Goal: Entertainment & Leisure: Consume media (video, audio)

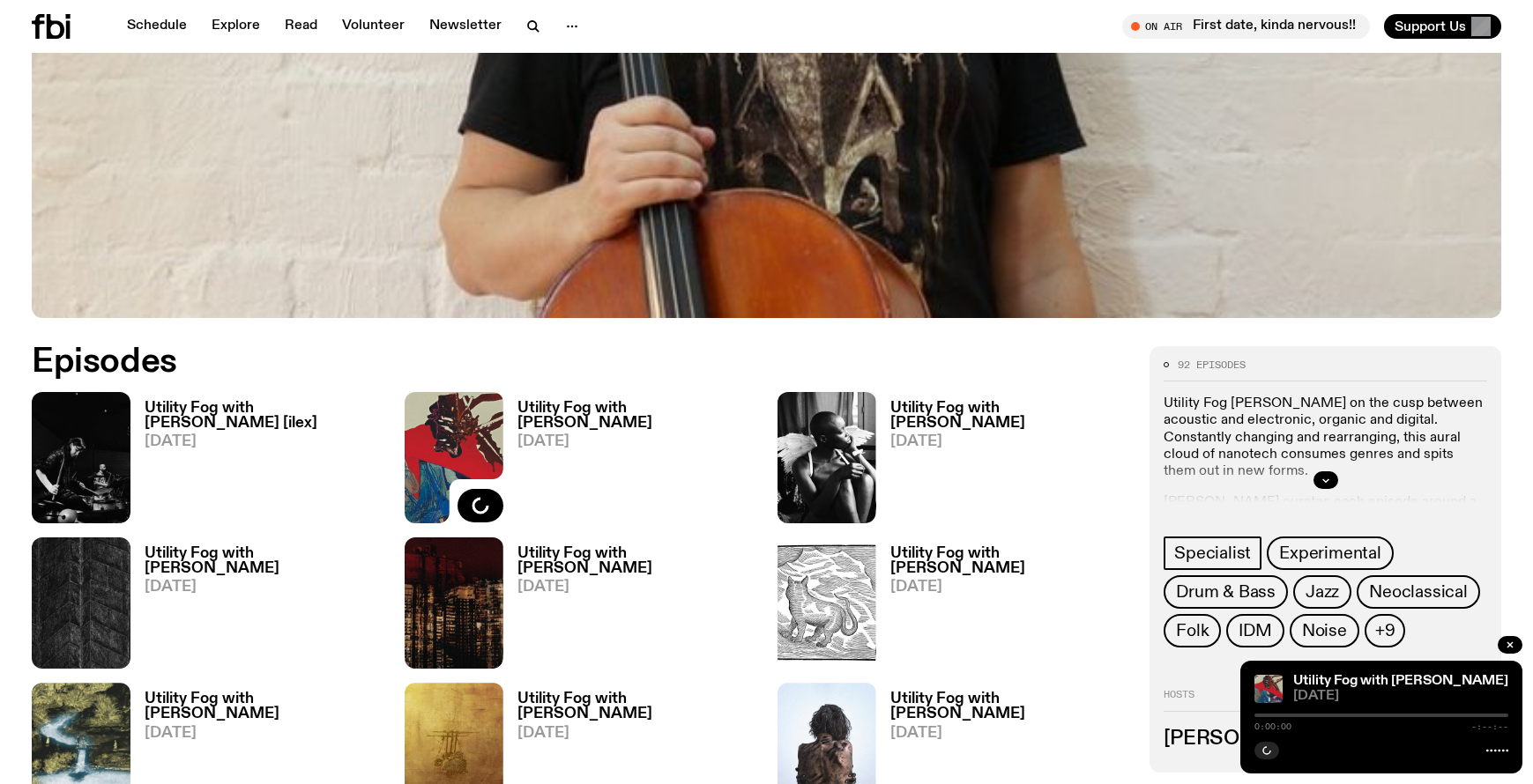
scroll to position [714, 0]
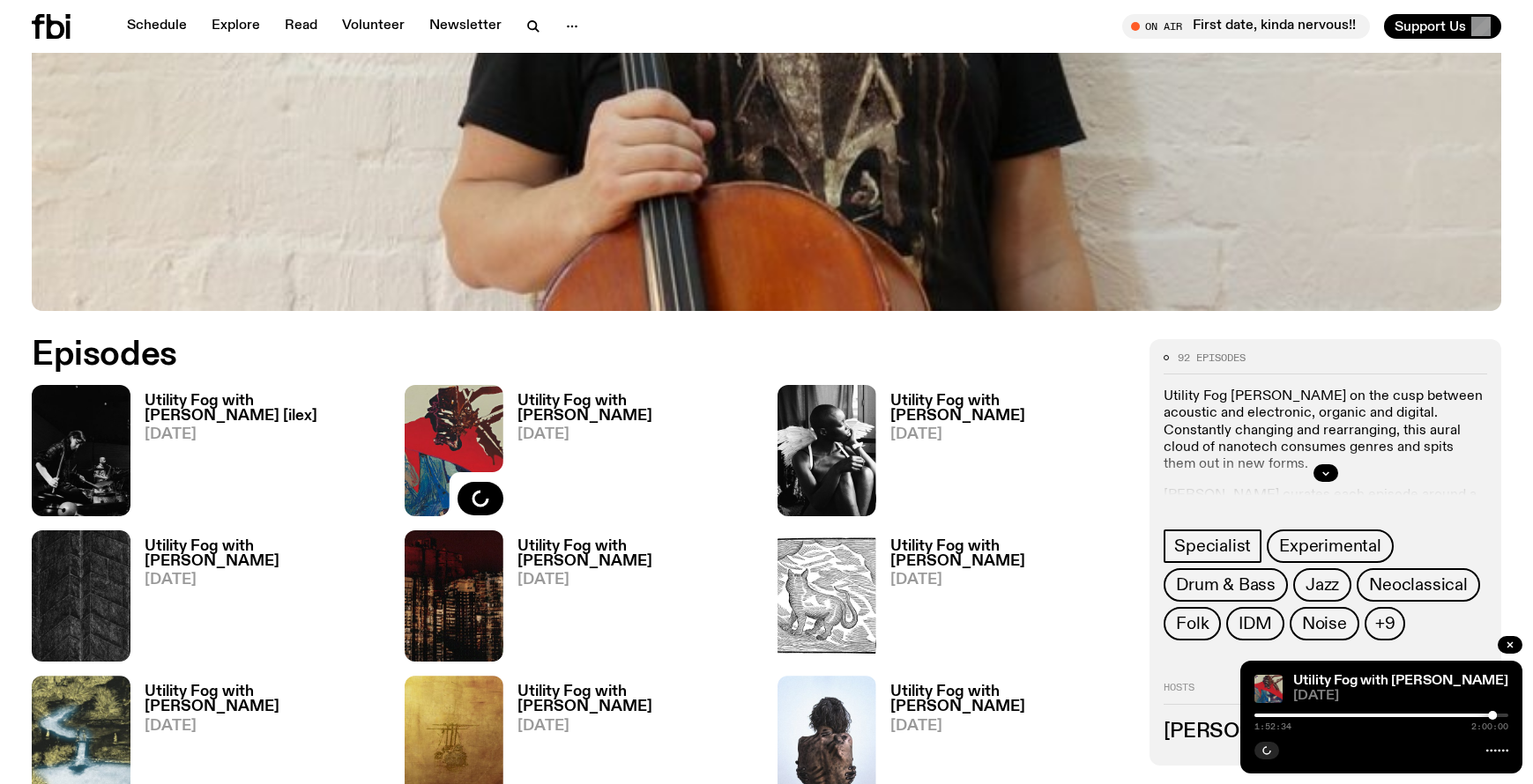
click at [103, 410] on img at bounding box center [81, 451] width 99 height 132
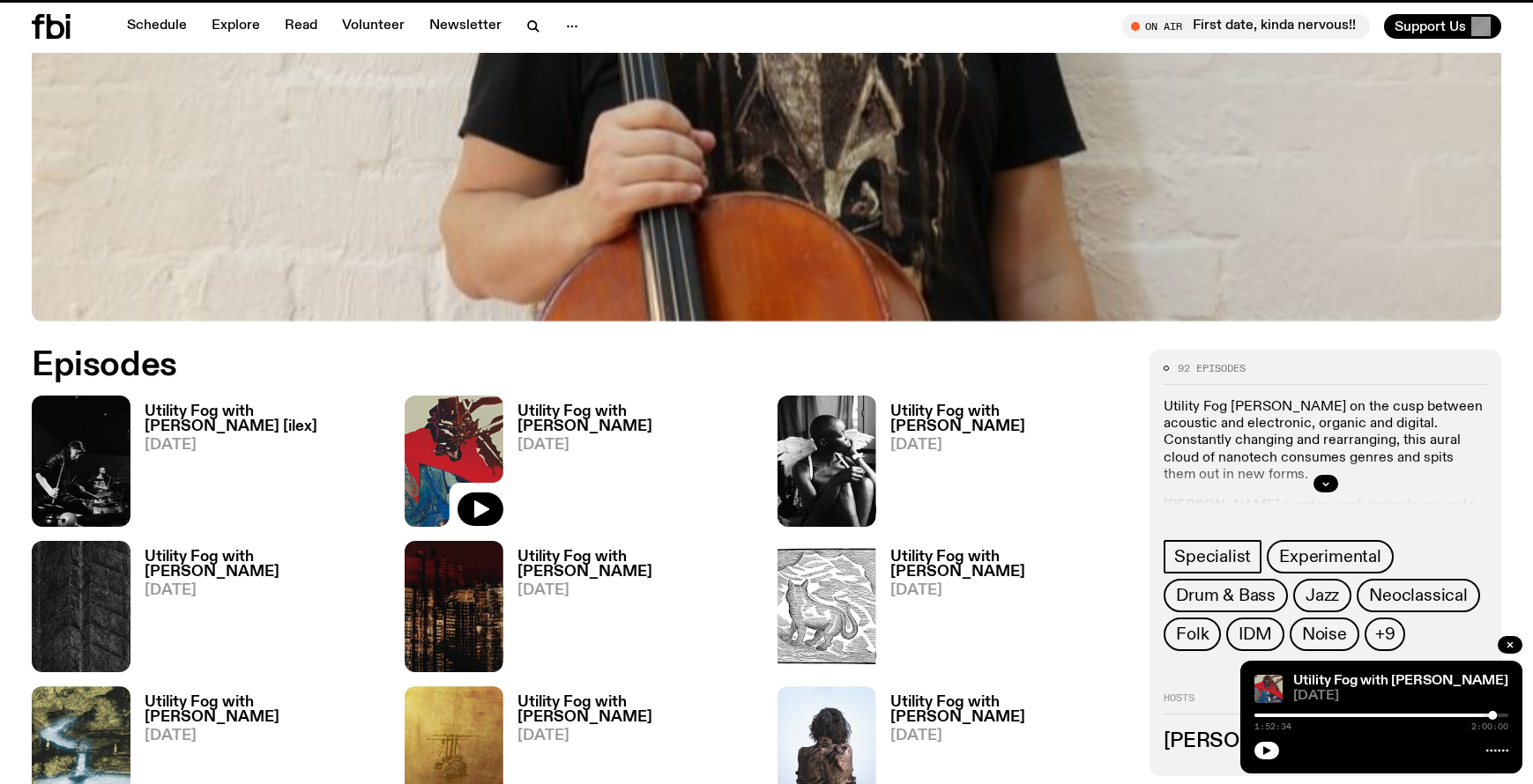
scroll to position [701, 0]
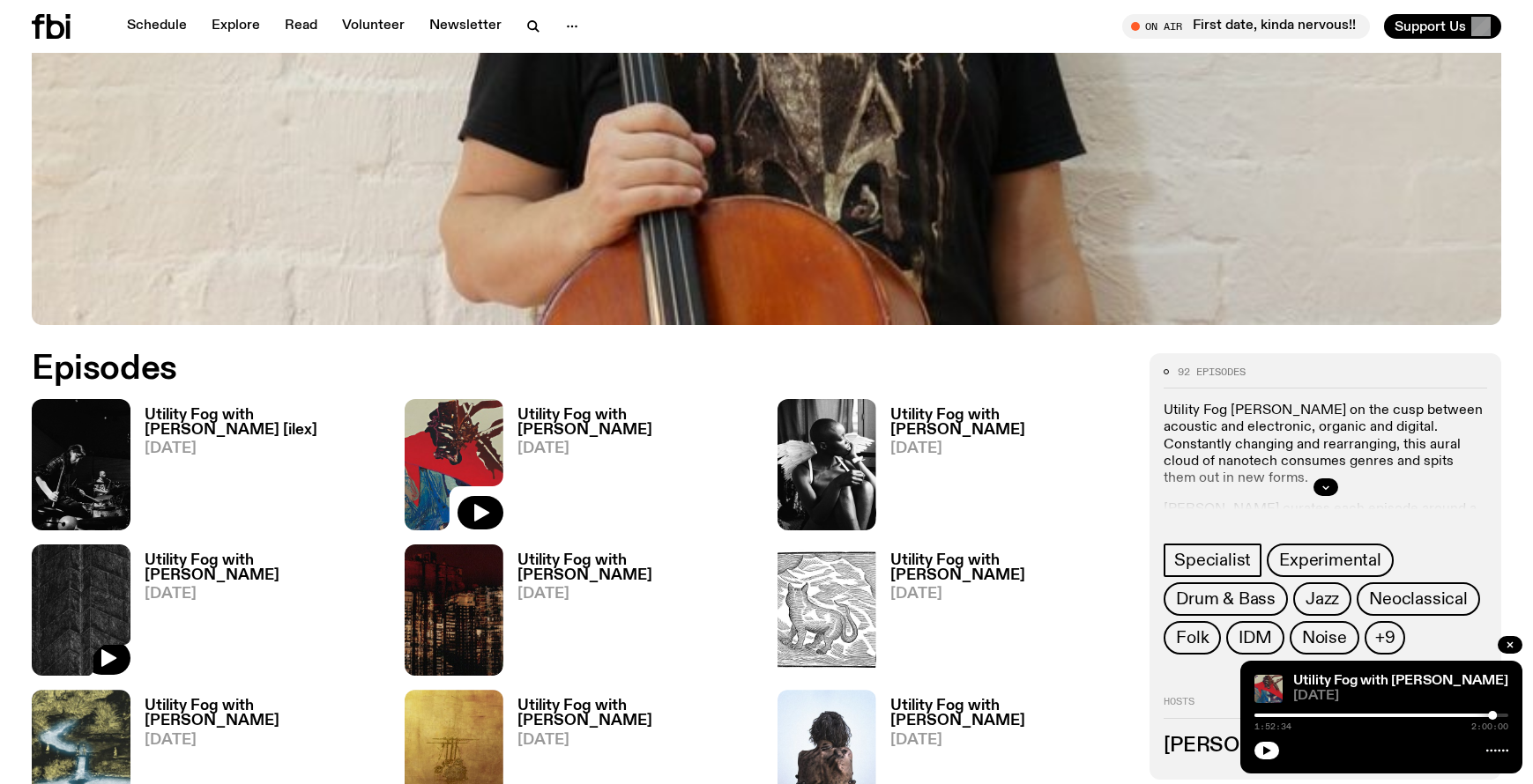
click at [71, 588] on img at bounding box center [81, 611] width 99 height 132
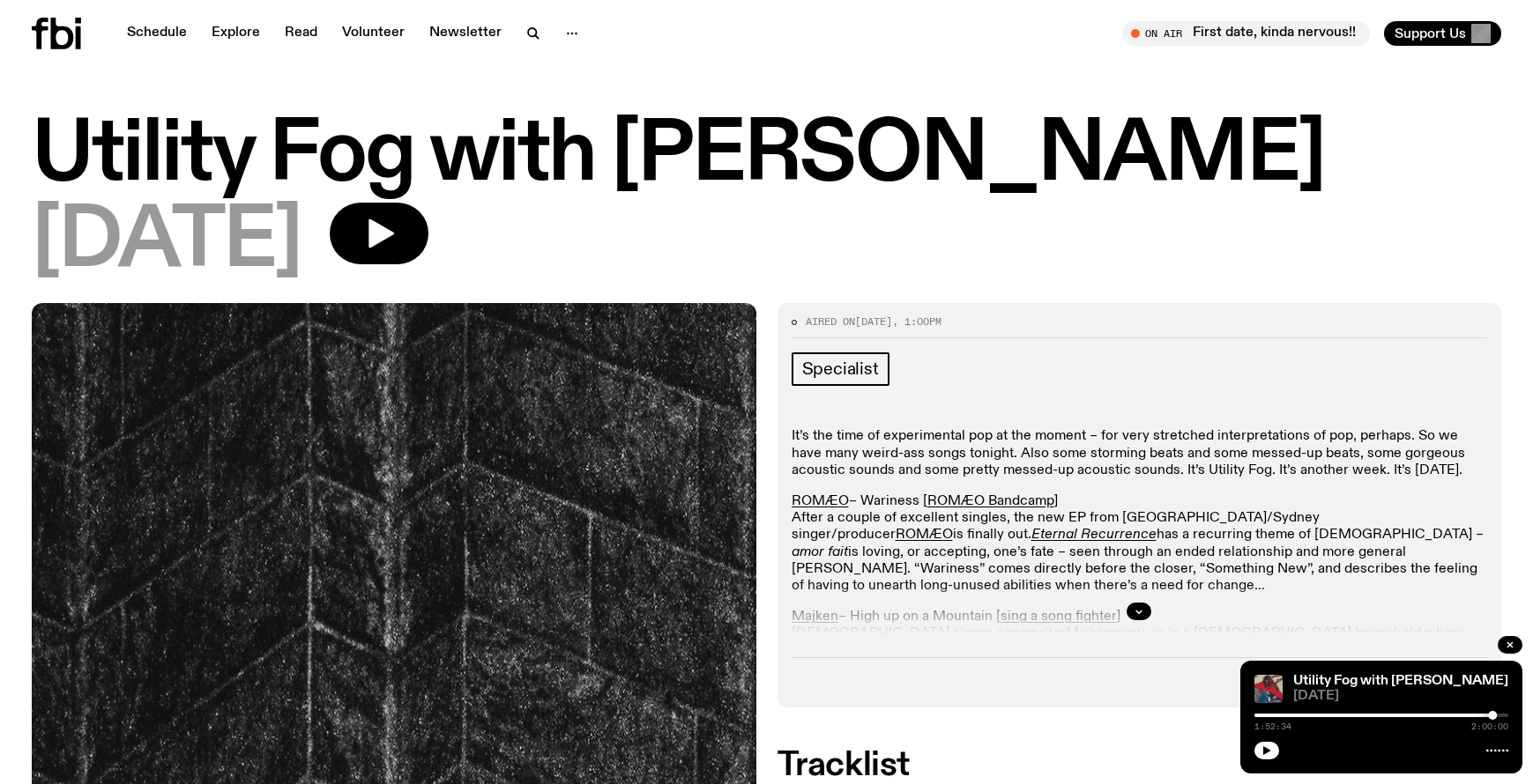
drag, startPoint x: 648, startPoint y: 640, endPoint x: 641, endPoint y: 628, distance: 13.9
click at [647, 639] on img at bounding box center [394, 785] width 724 height 965
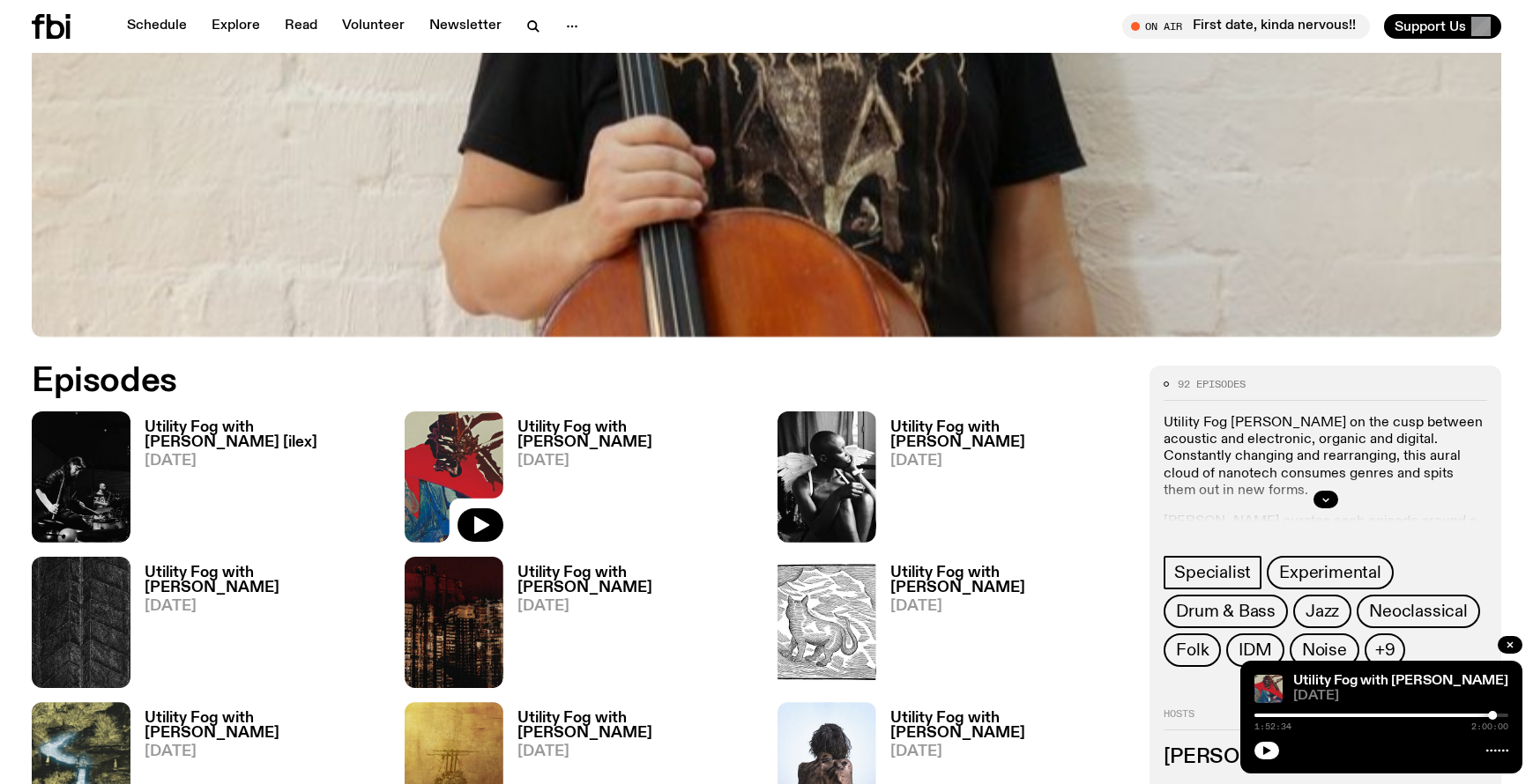
scroll to position [686, 0]
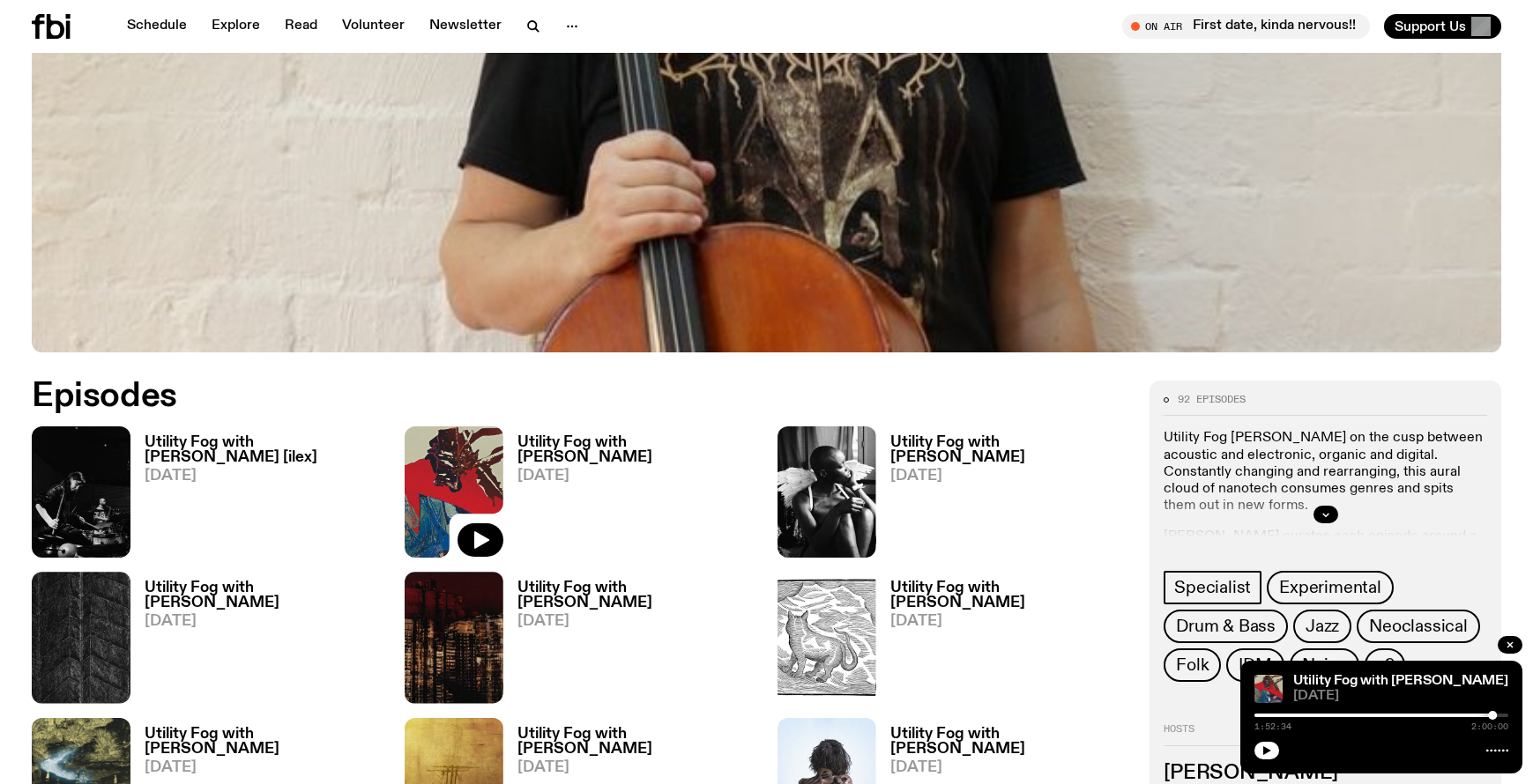
scroll to position [673, 0]
click at [107, 480] on img at bounding box center [81, 493] width 99 height 132
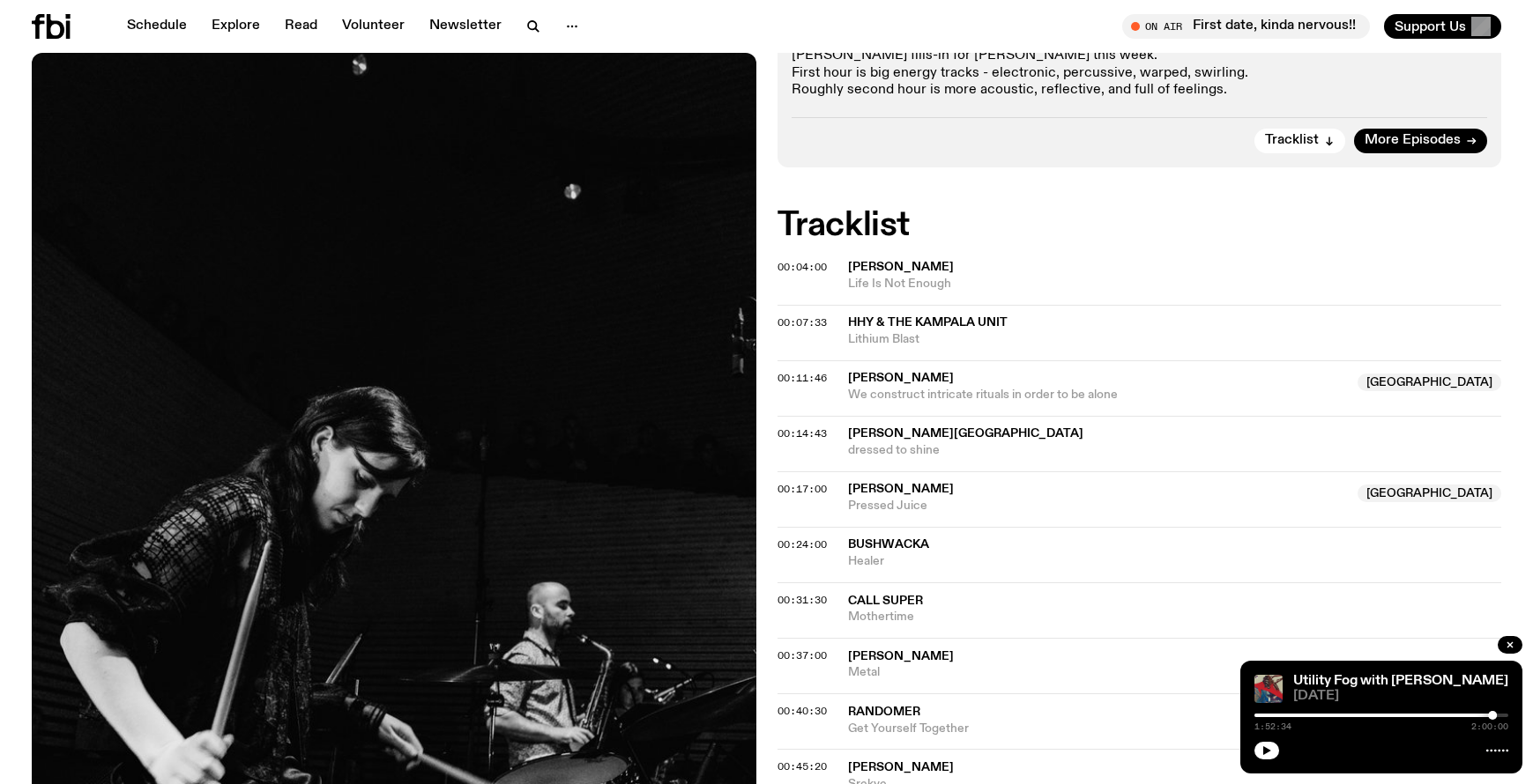
scroll to position [450, 0]
